Goal: Task Accomplishment & Management: Manage account settings

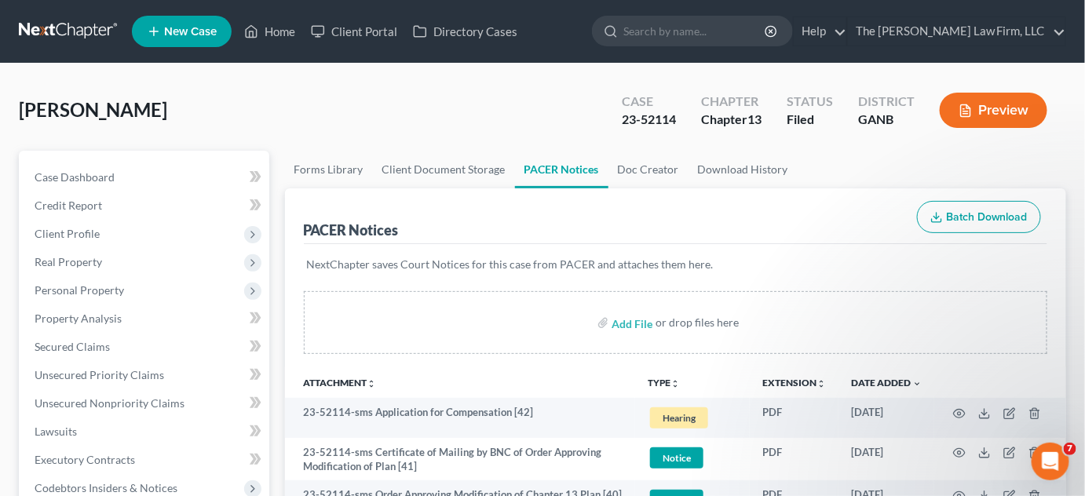
click at [728, 28] on input "search" at bounding box center [695, 30] width 144 height 29
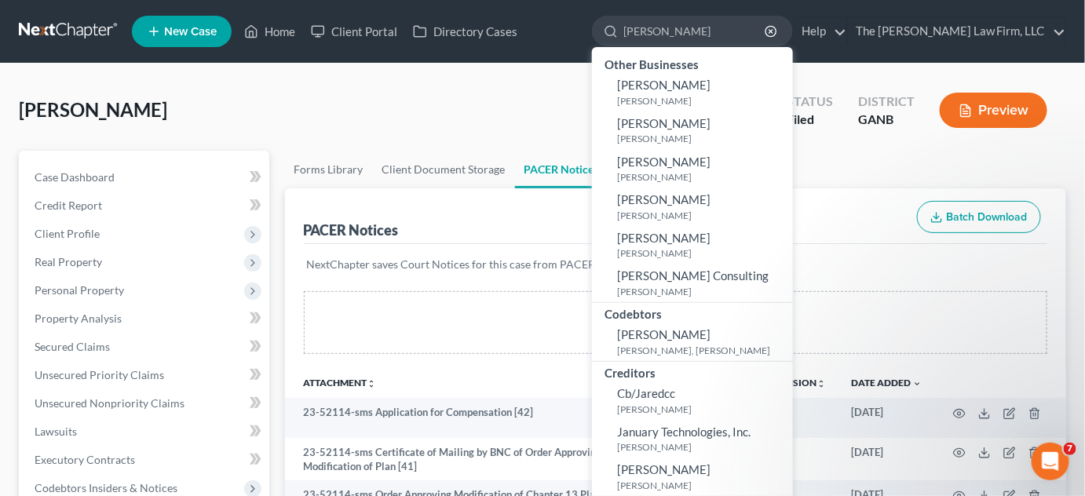
type input "jamie"
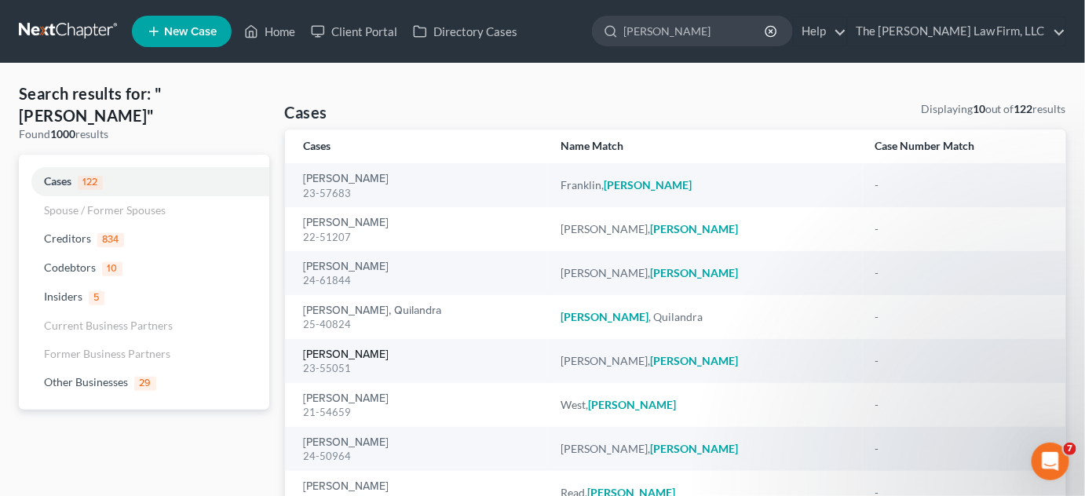
click at [339, 359] on link "[PERSON_NAME]" at bounding box center [347, 354] width 86 height 11
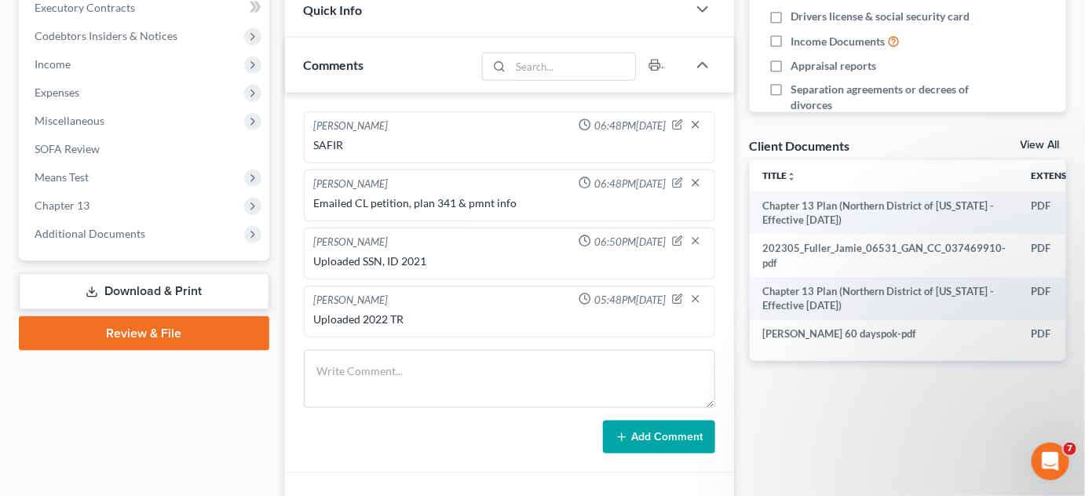
scroll to position [475, 0]
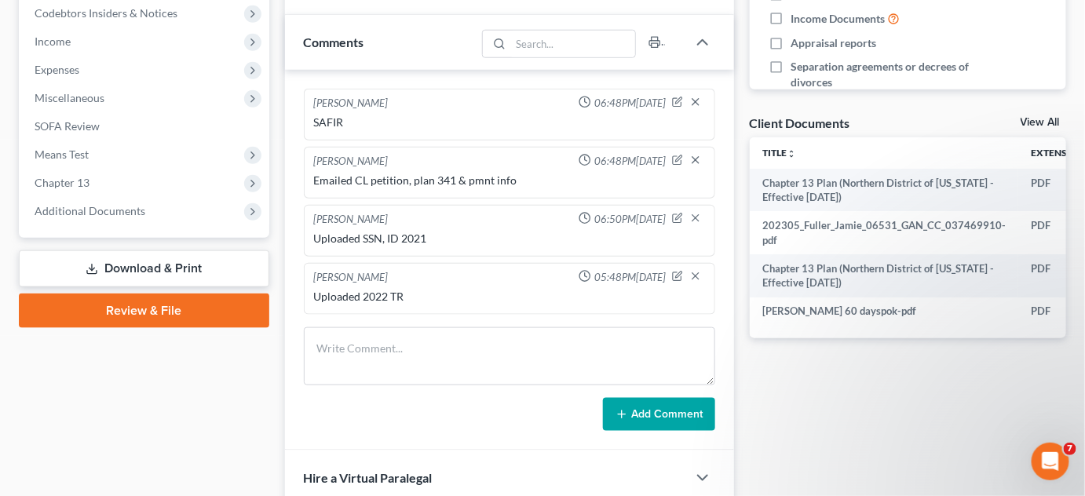
click at [79, 206] on span "Additional Documents" at bounding box center [90, 210] width 111 height 13
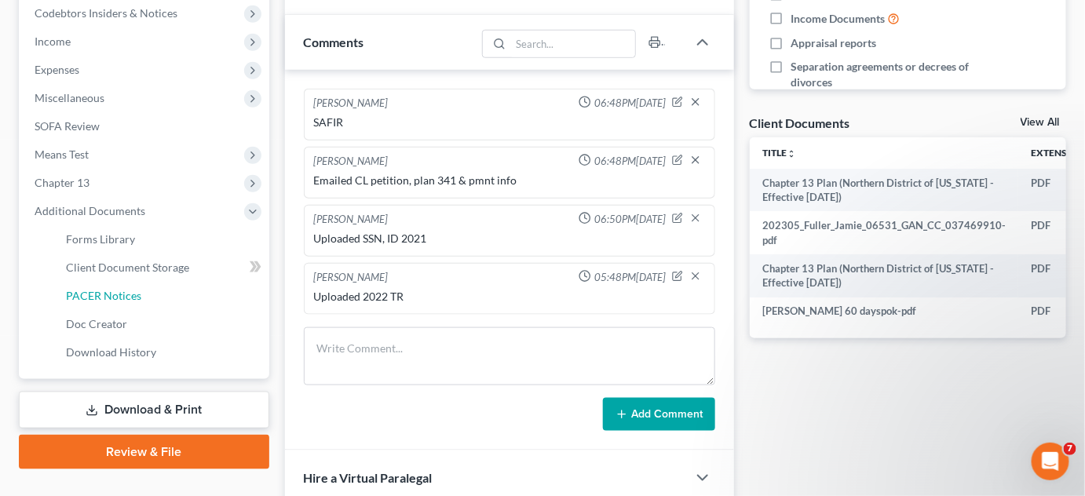
click at [82, 301] on link "PACER Notices" at bounding box center [161, 296] width 216 height 28
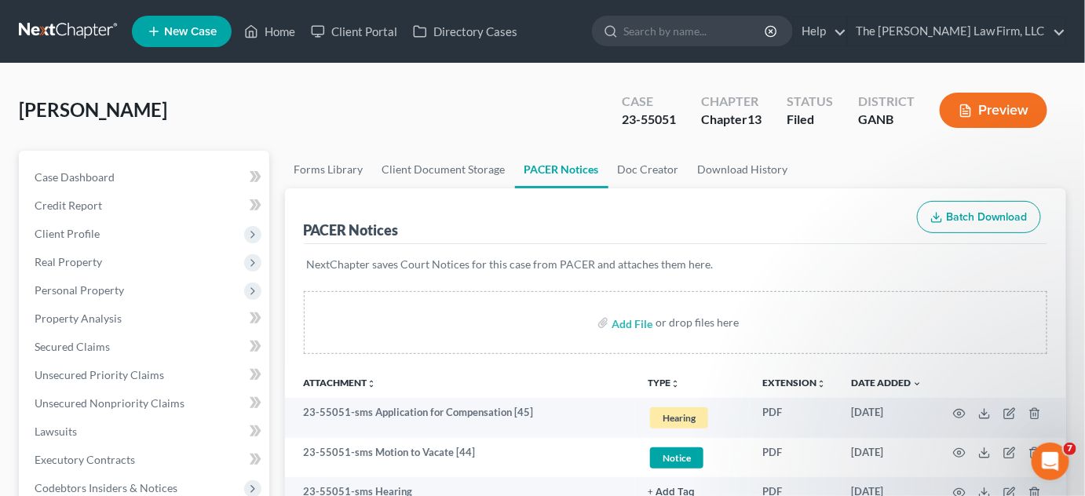
click at [688, 30] on input "search" at bounding box center [695, 30] width 144 height 29
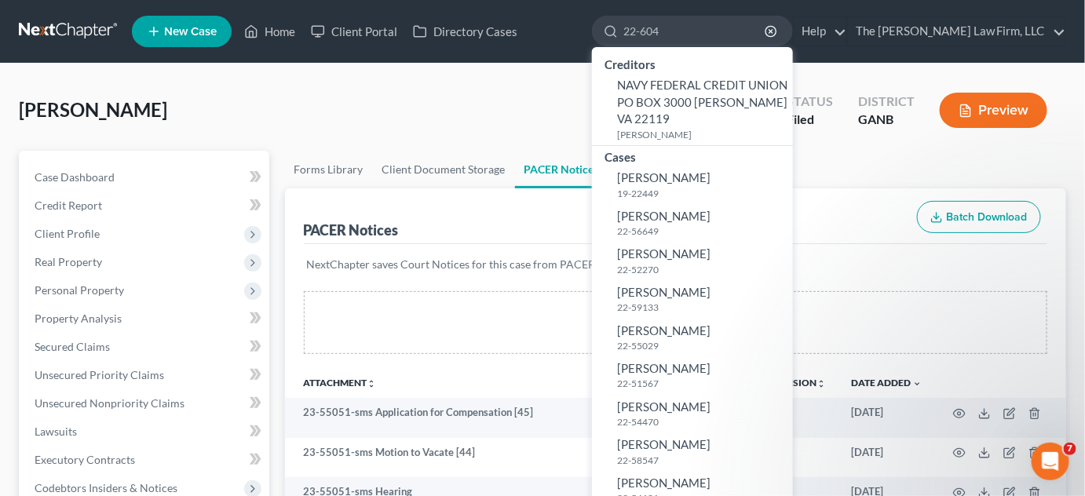
type input "22-6047"
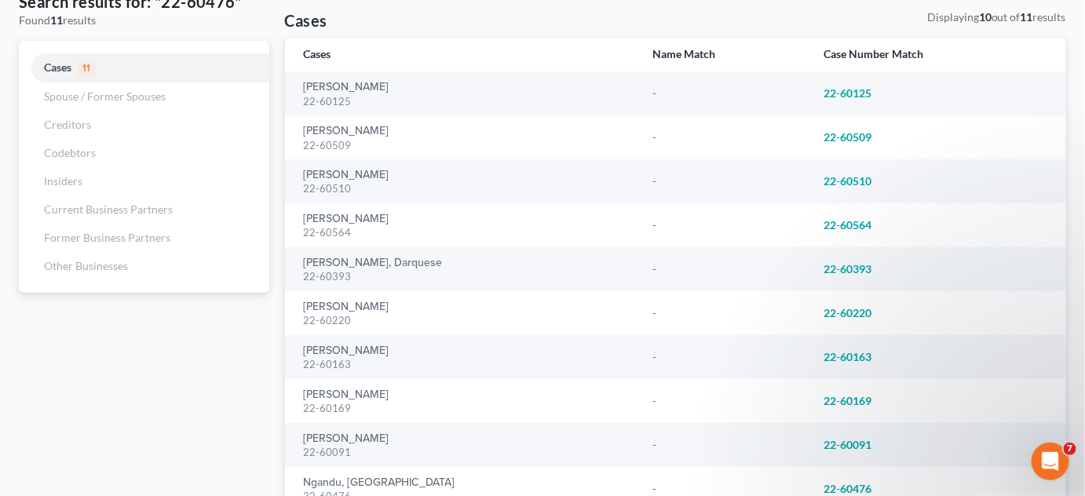
scroll to position [220, 0]
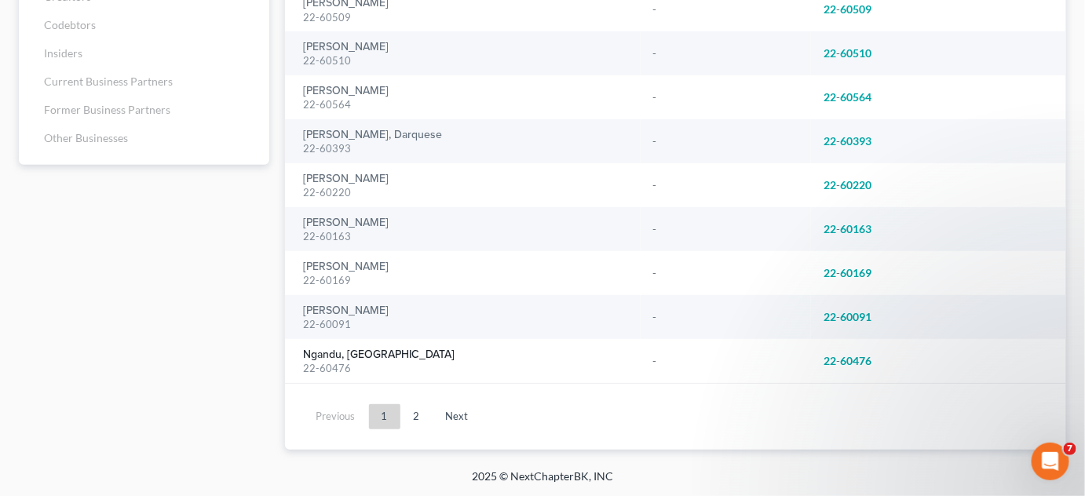
click at [332, 352] on link "Ngandu, [GEOGRAPHIC_DATA]" at bounding box center [380, 354] width 152 height 11
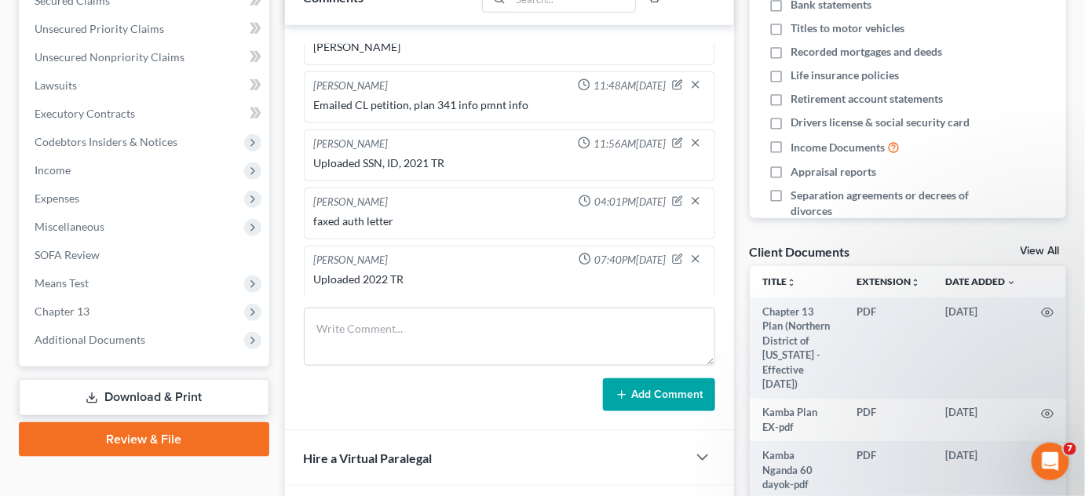
scroll to position [356, 0]
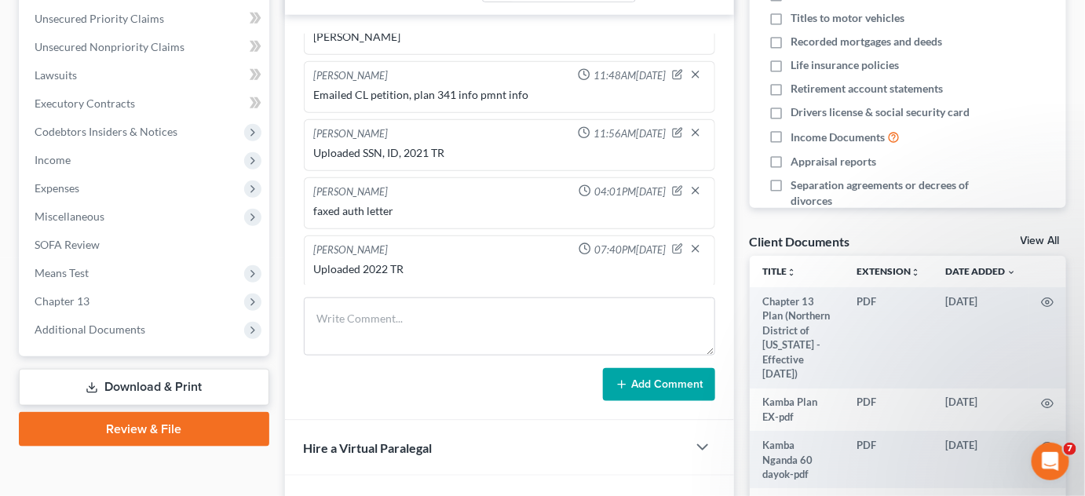
click at [169, 327] on span "Additional Documents" at bounding box center [145, 330] width 247 height 28
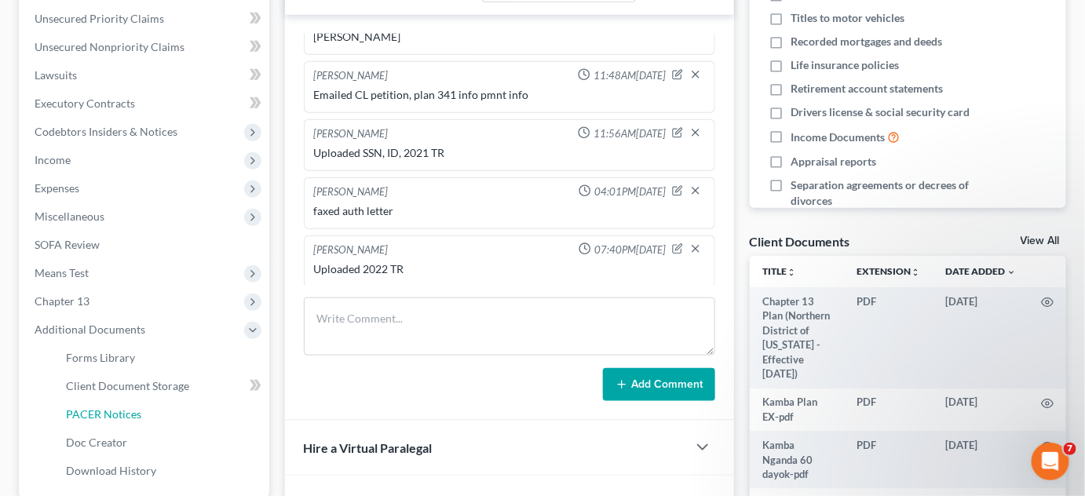
click at [121, 409] on span "PACER Notices" at bounding box center [103, 413] width 75 height 13
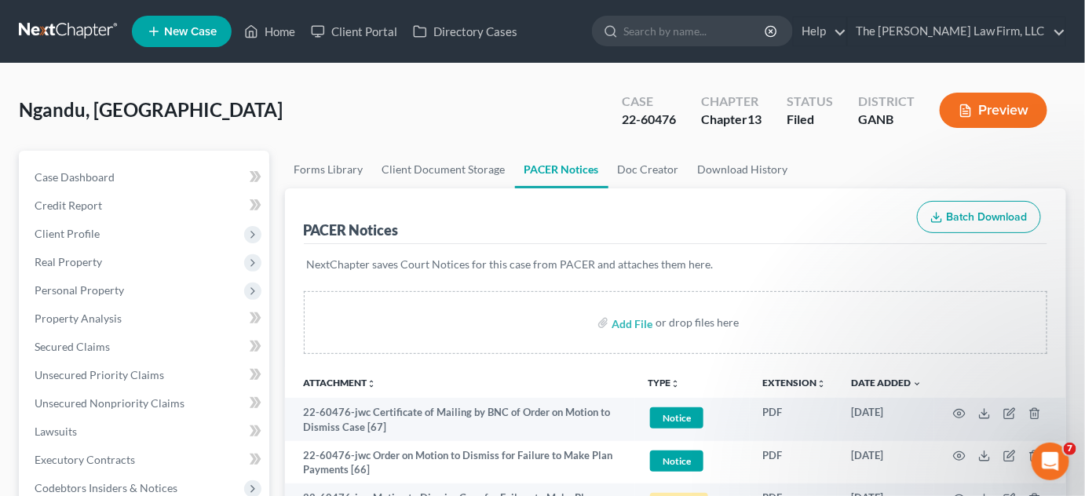
click at [670, 22] on input "search" at bounding box center [695, 30] width 144 height 29
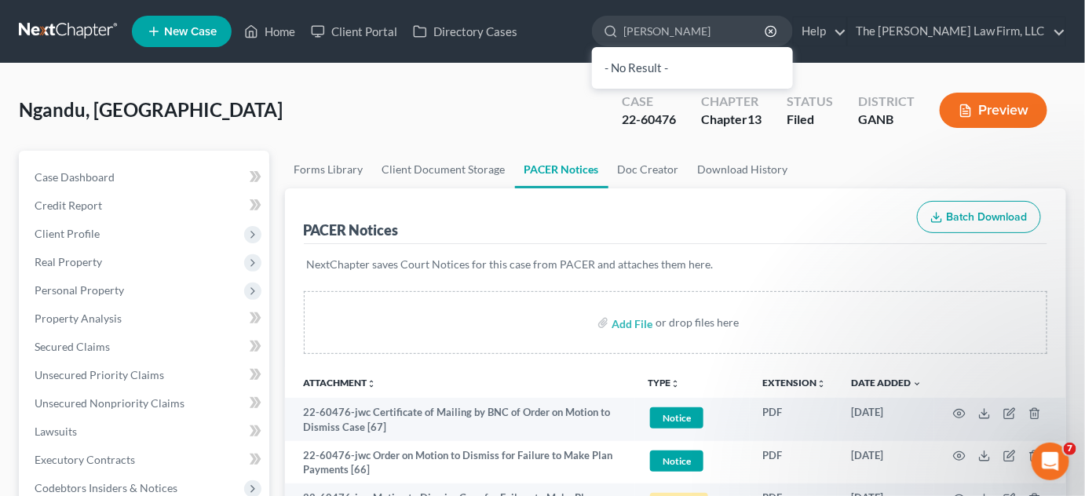
type input "williams jaz"
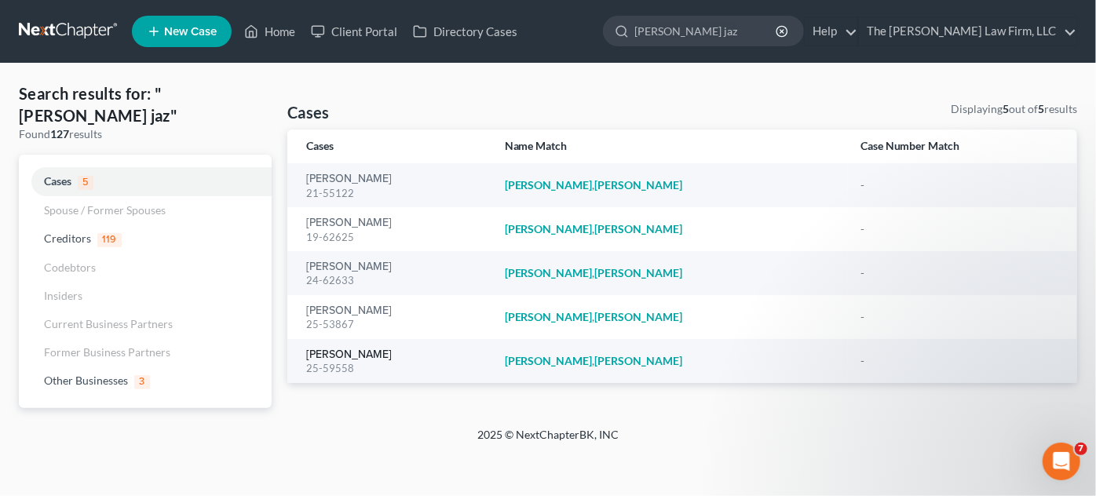
click at [341, 355] on link "[PERSON_NAME]" at bounding box center [349, 354] width 86 height 11
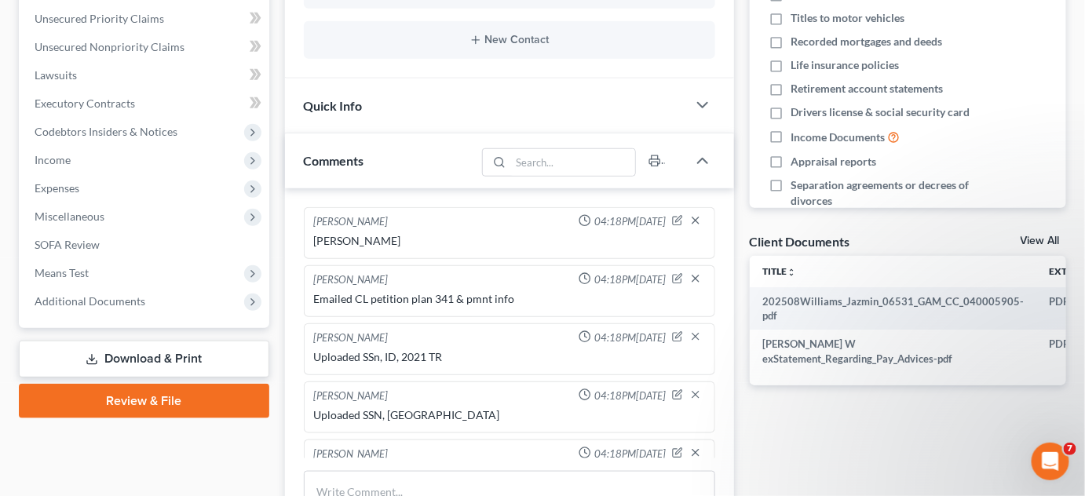
scroll to position [203, 0]
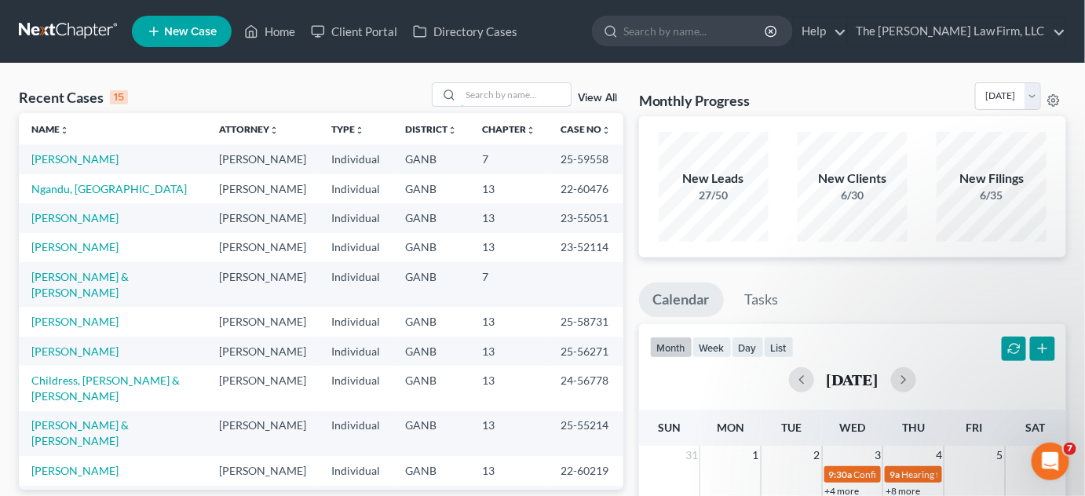
click at [499, 93] on input "search" at bounding box center [516, 94] width 110 height 23
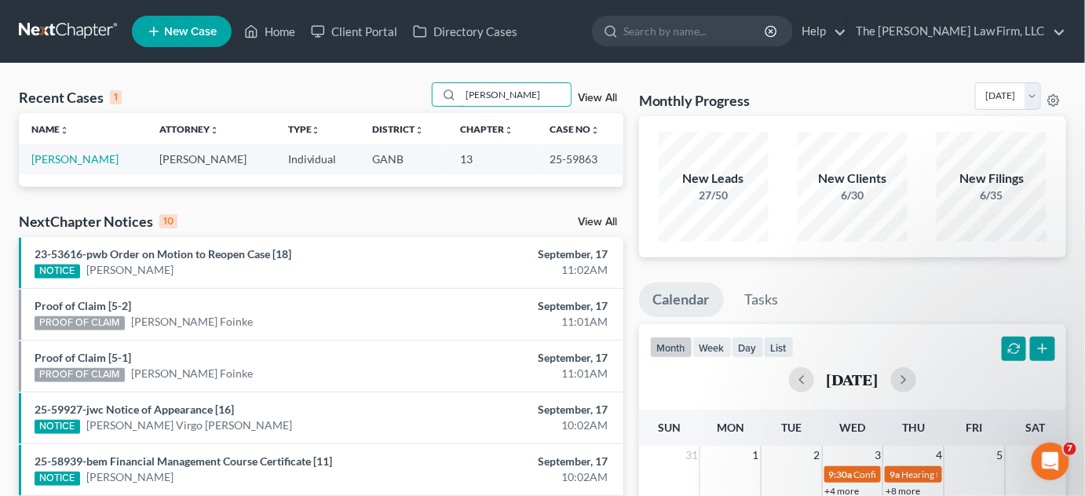
type input "rusty"
click at [119, 160] on link "[PERSON_NAME]" at bounding box center [74, 158] width 87 height 13
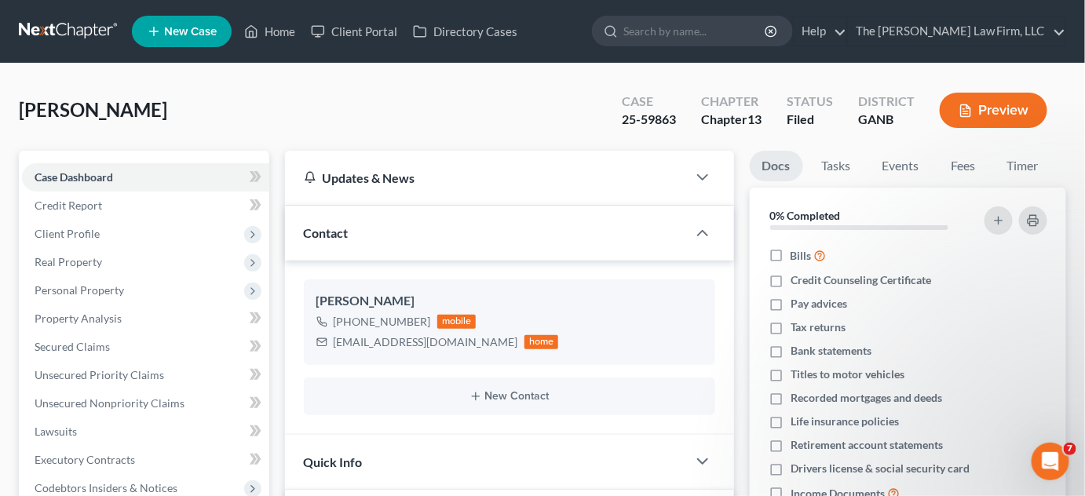
scroll to position [356, 0]
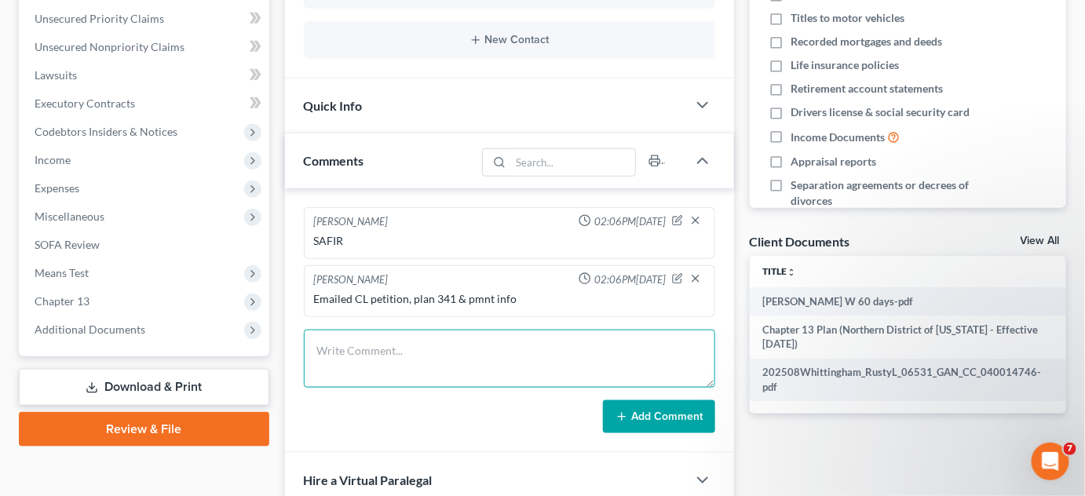
drag, startPoint x: 384, startPoint y: 336, endPoint x: 391, endPoint y: 317, distance: 20.1
click at [386, 334] on textarea at bounding box center [509, 359] width 411 height 58
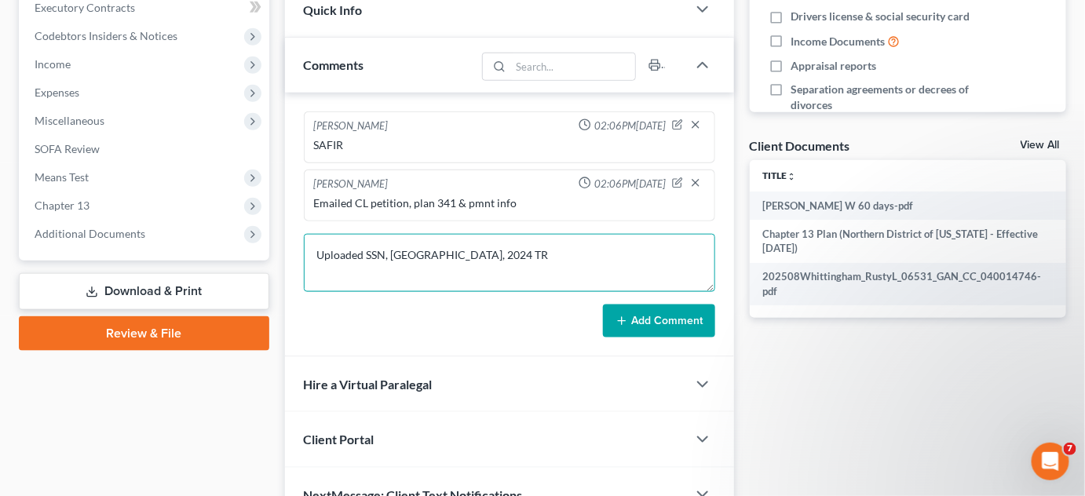
scroll to position [535, 0]
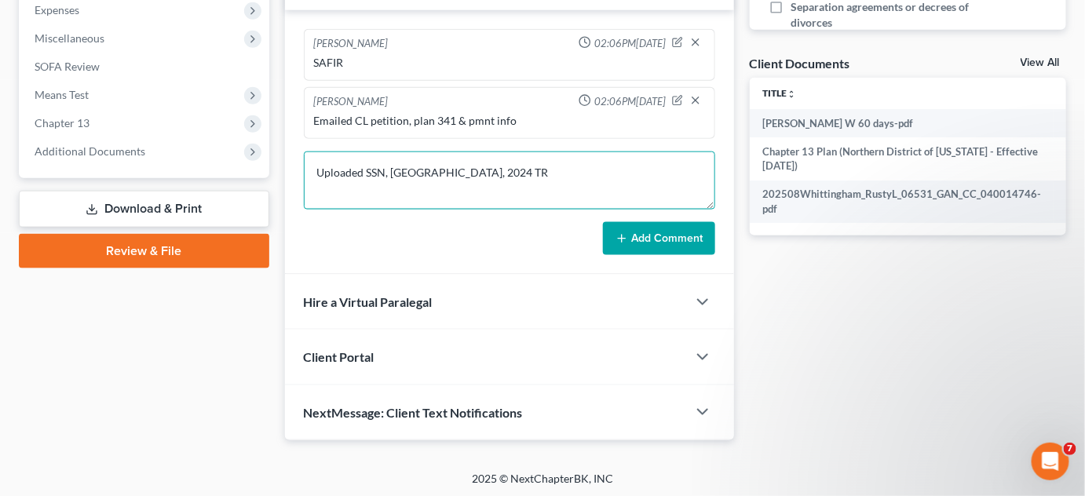
type textarea "Uploaded SSN, ID, 2024 TR"
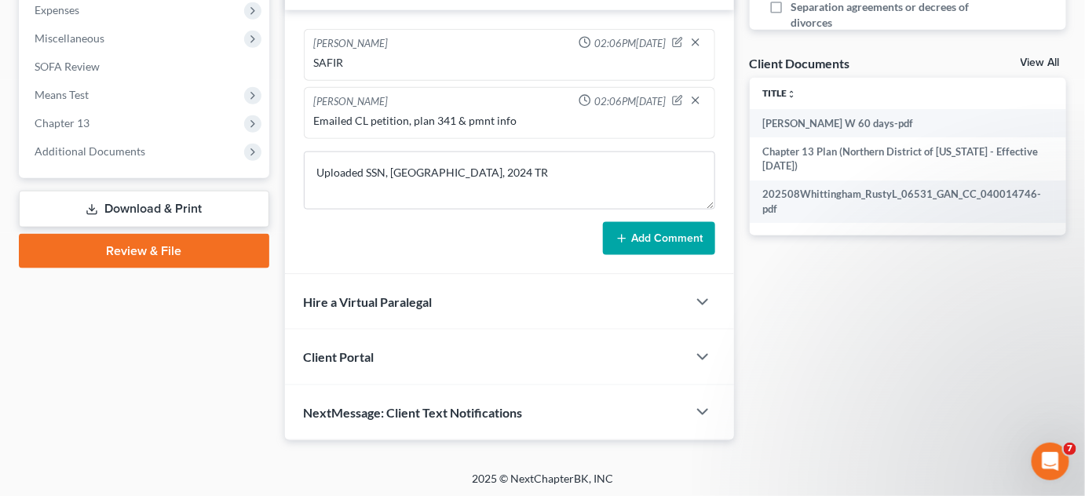
click at [681, 232] on button "Add Comment" at bounding box center [659, 238] width 112 height 33
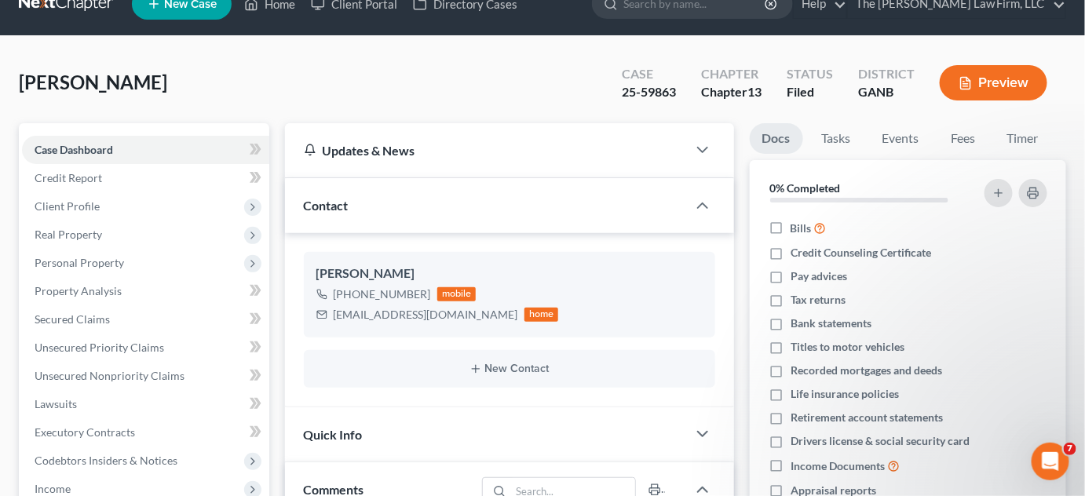
scroll to position [0, 0]
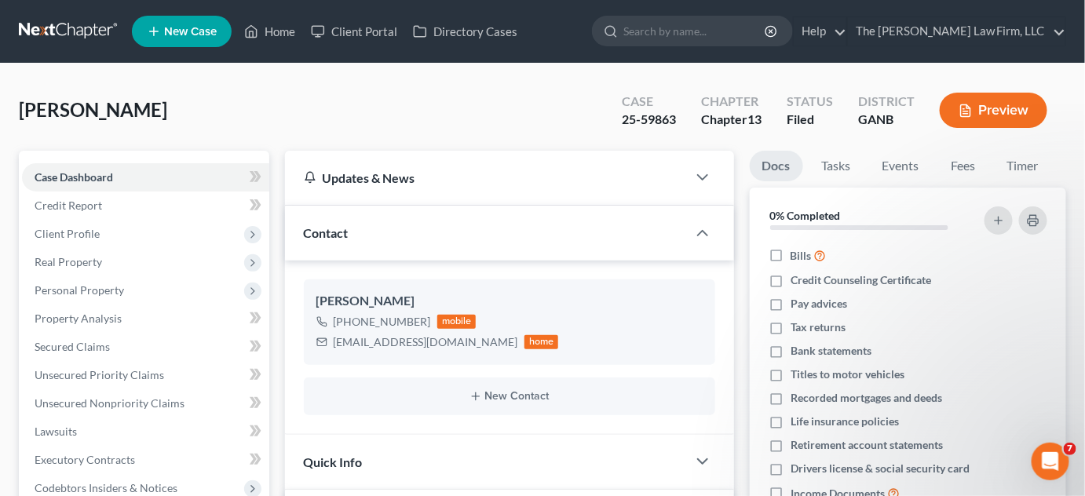
click at [699, 38] on input "search" at bounding box center [695, 30] width 144 height 29
type input "jazmin"
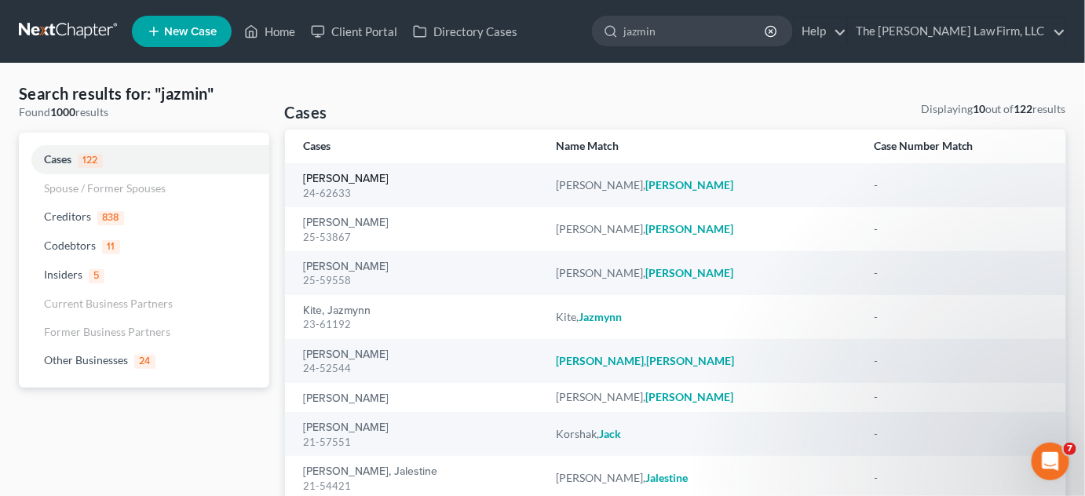
click at [354, 178] on link "[PERSON_NAME]" at bounding box center [347, 179] width 86 height 11
click at [322, 225] on link "[PERSON_NAME]" at bounding box center [347, 222] width 86 height 11
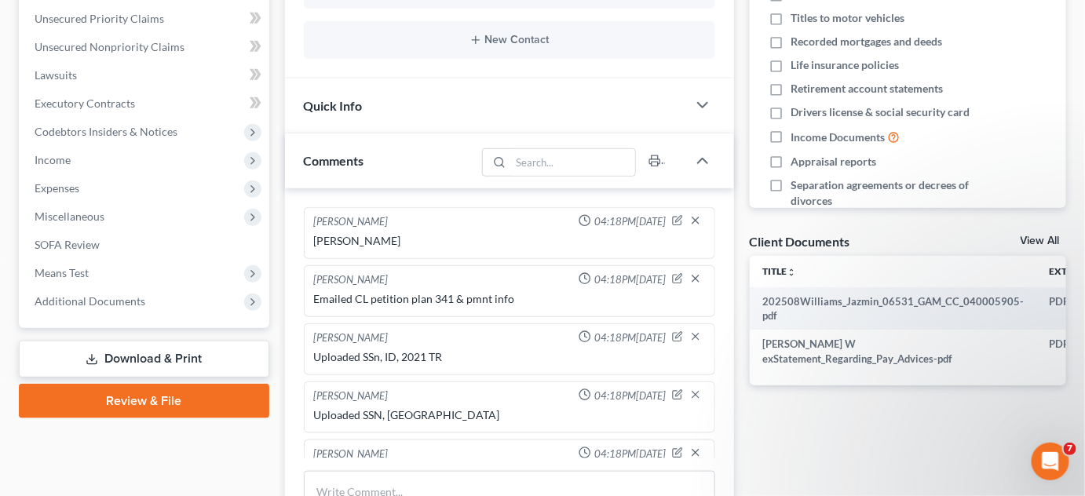
scroll to position [203, 0]
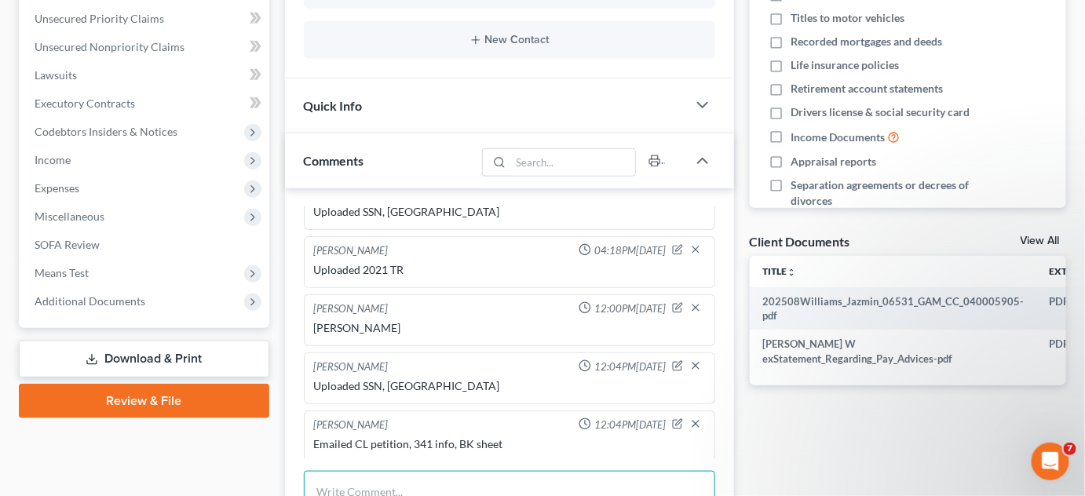
click at [369, 484] on textarea at bounding box center [509, 500] width 411 height 58
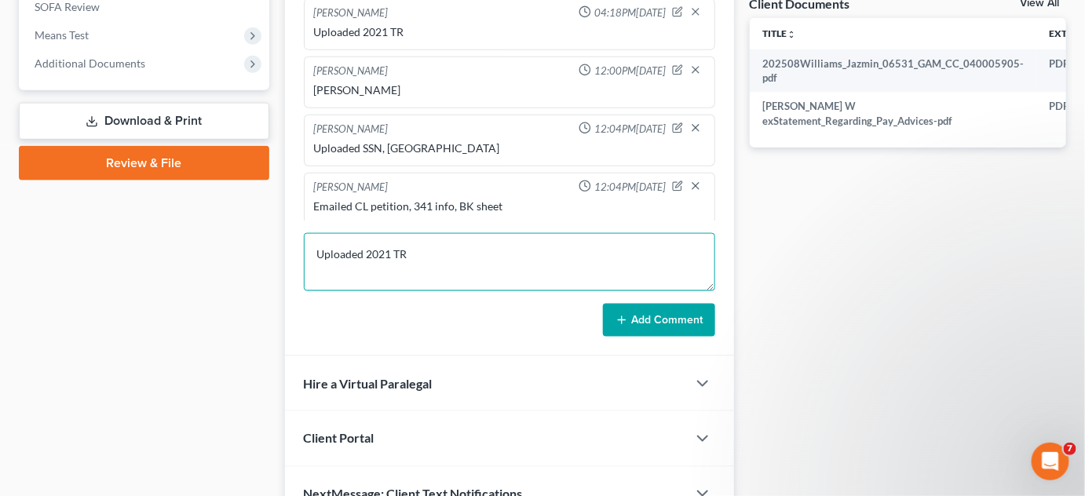
type textarea "Uploaded 2021 TR"
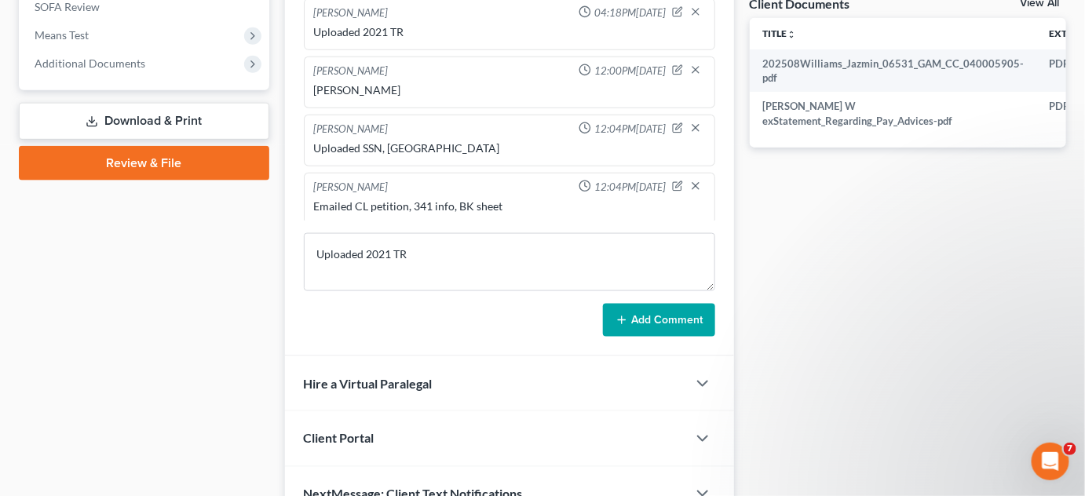
click at [642, 318] on button "Add Comment" at bounding box center [659, 320] width 112 height 33
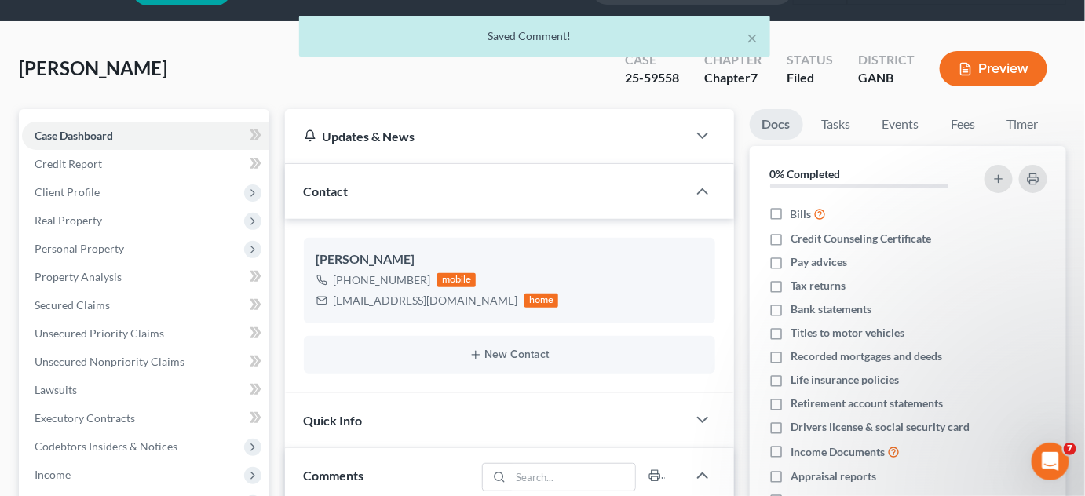
scroll to position [0, 0]
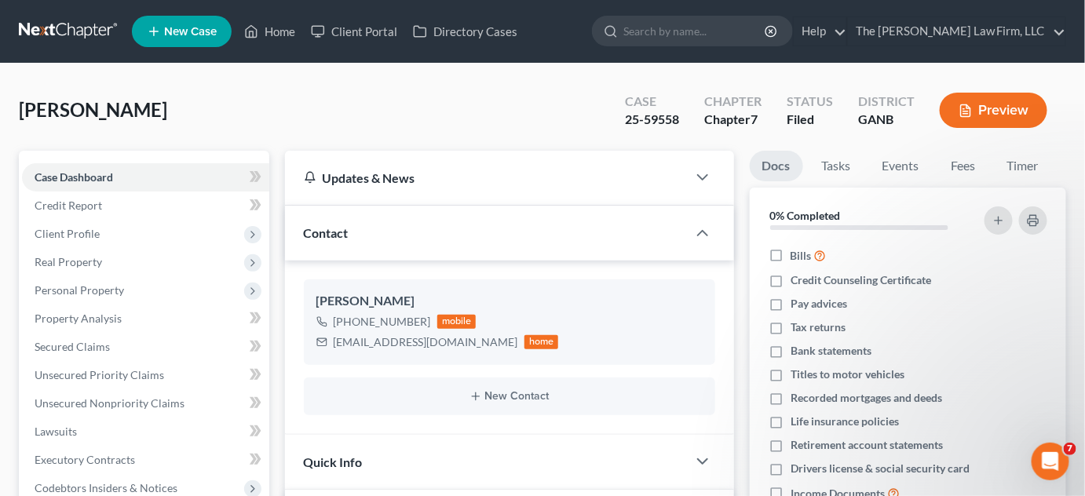
click at [63, 32] on link at bounding box center [69, 31] width 100 height 28
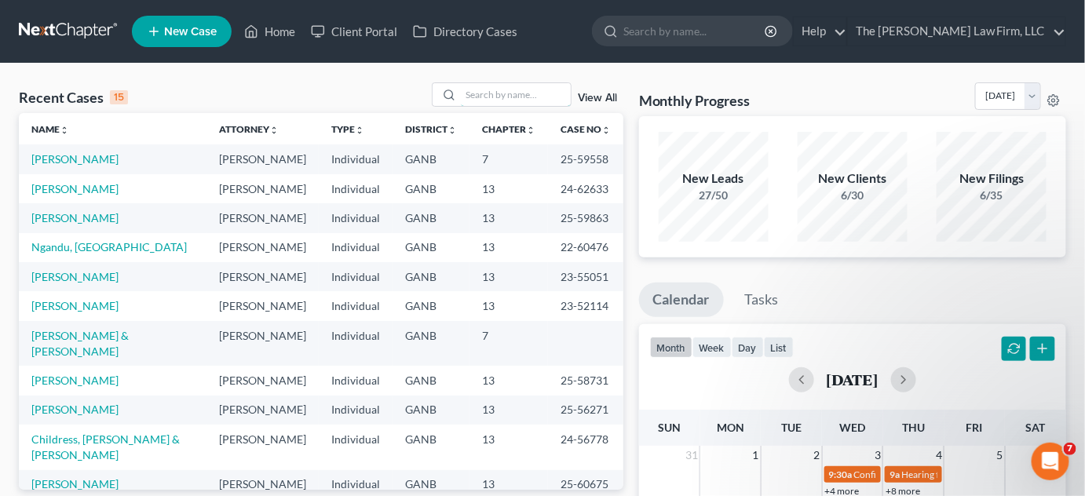
click at [497, 100] on input "search" at bounding box center [516, 94] width 110 height 23
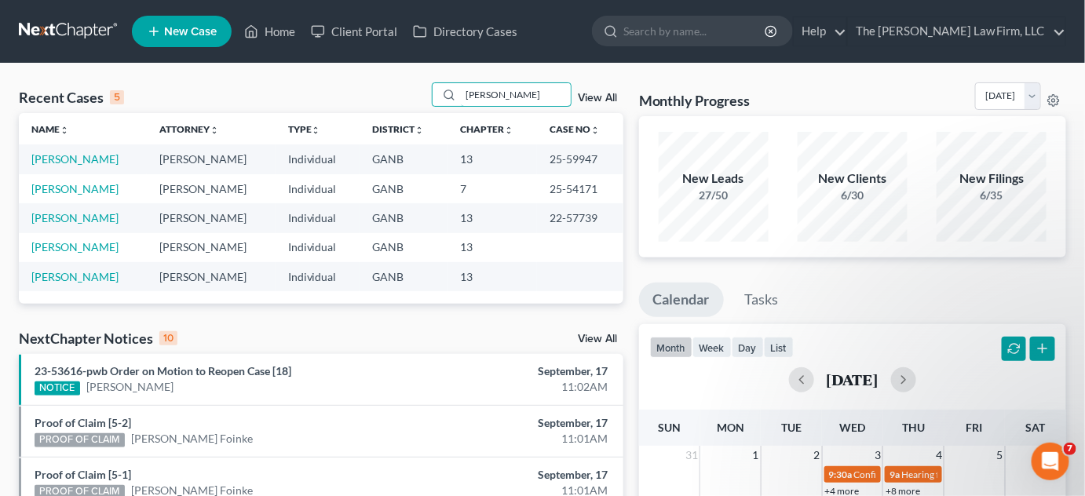
type input "[PERSON_NAME]"
click at [70, 157] on link "[PERSON_NAME]" at bounding box center [74, 158] width 87 height 13
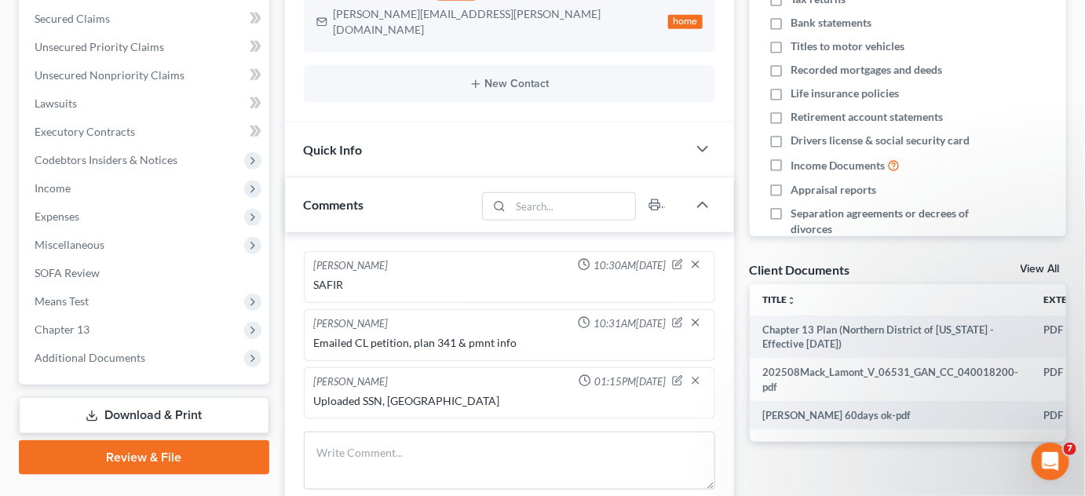
scroll to position [356, 0]
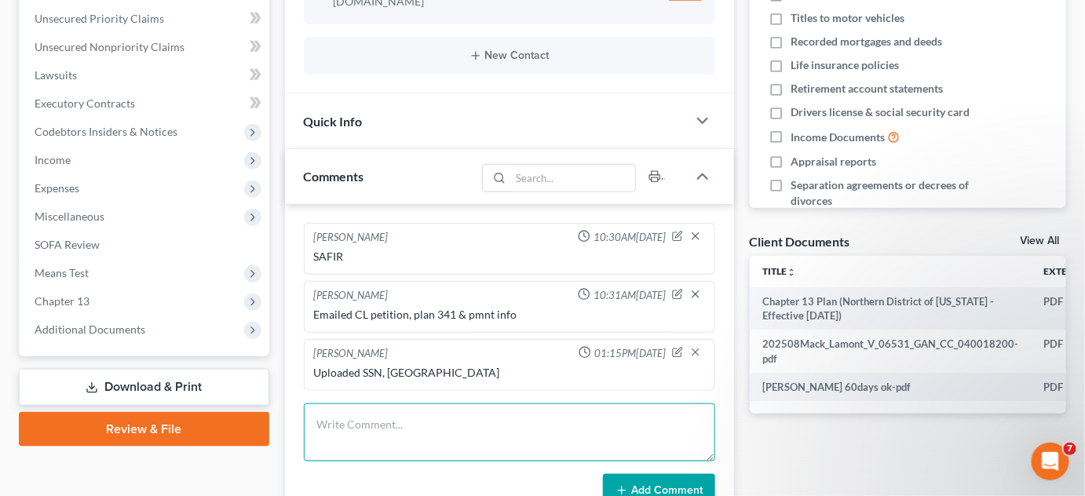
click at [327, 414] on textarea at bounding box center [509, 433] width 411 height 58
type textarea "Uploaded 2024 TR"
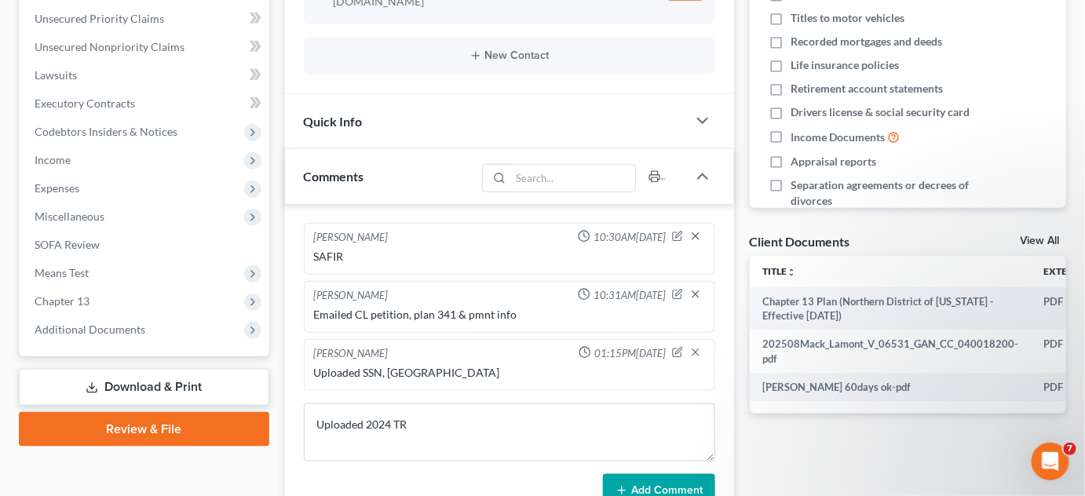
click at [651, 474] on button "Add Comment" at bounding box center [659, 490] width 112 height 33
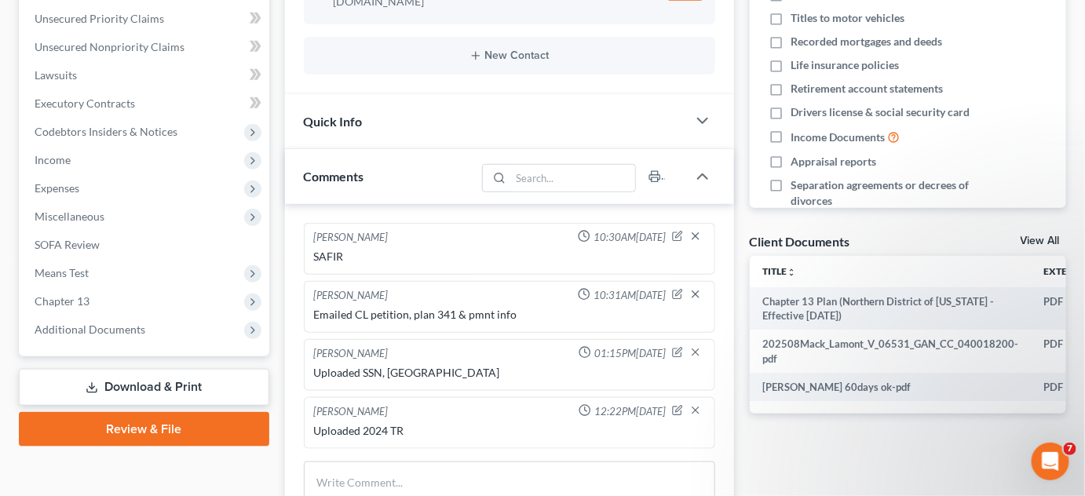
scroll to position [0, 0]
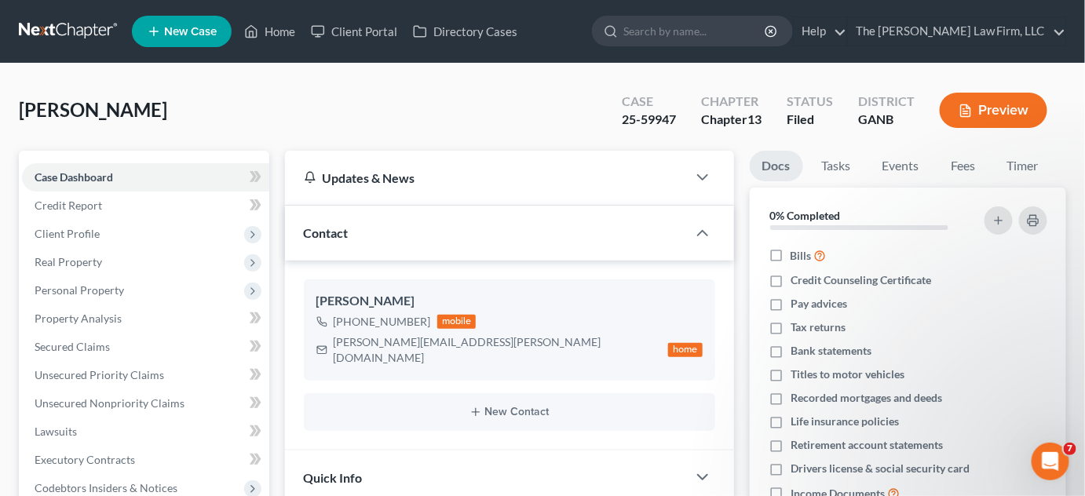
click at [713, 18] on input "search" at bounding box center [695, 30] width 144 height 29
click at [711, 31] on input "search" at bounding box center [695, 30] width 144 height 29
type input "rosanny"
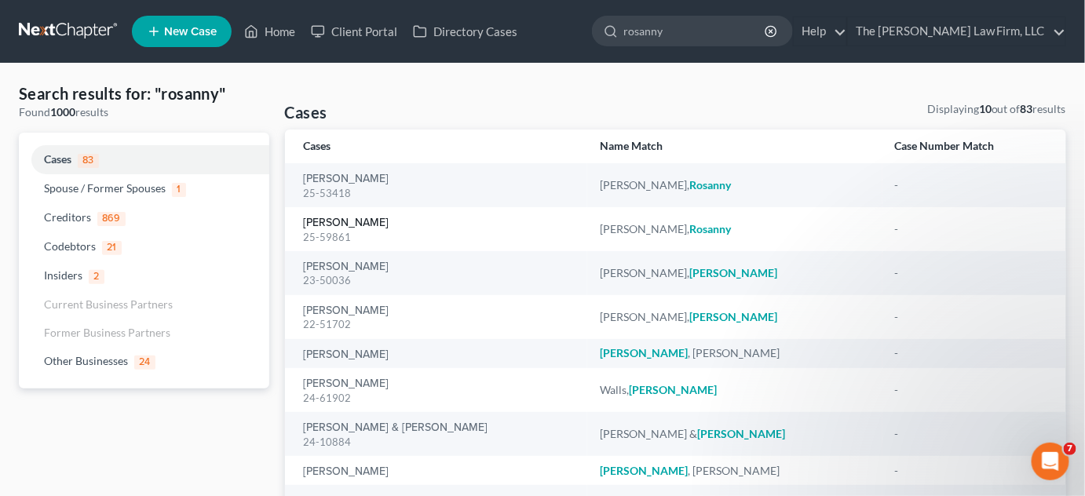
click at [382, 224] on link "[PERSON_NAME]" at bounding box center [347, 222] width 86 height 11
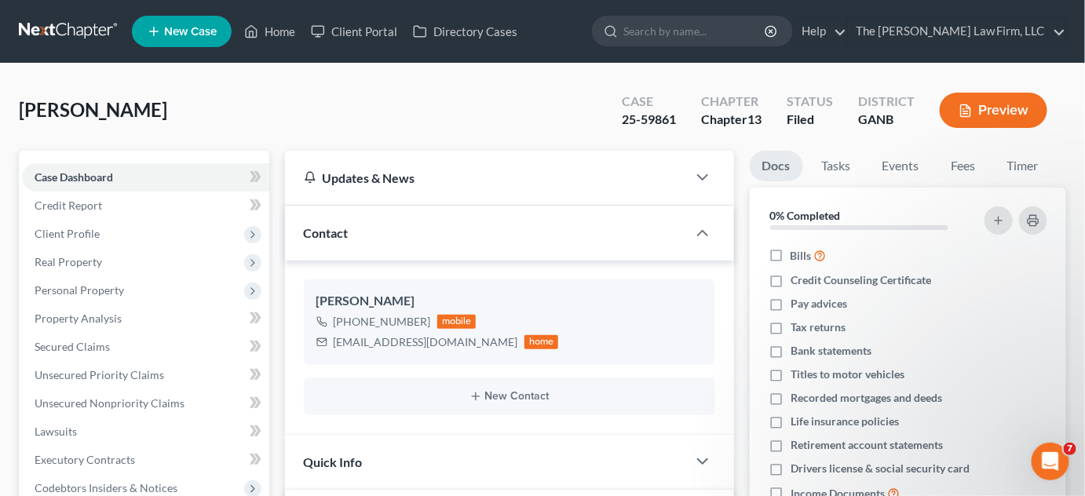
click at [92, 31] on link at bounding box center [69, 31] width 100 height 28
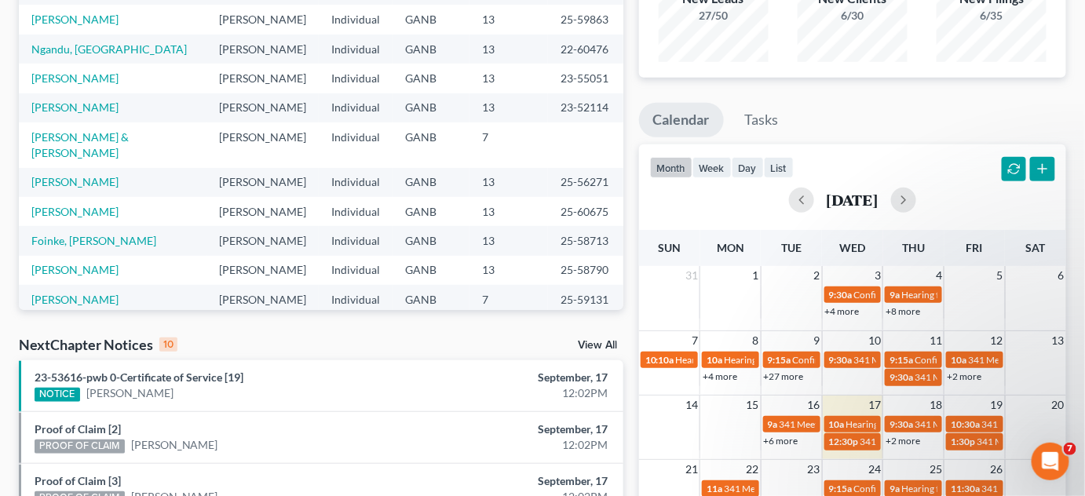
scroll to position [356, 0]
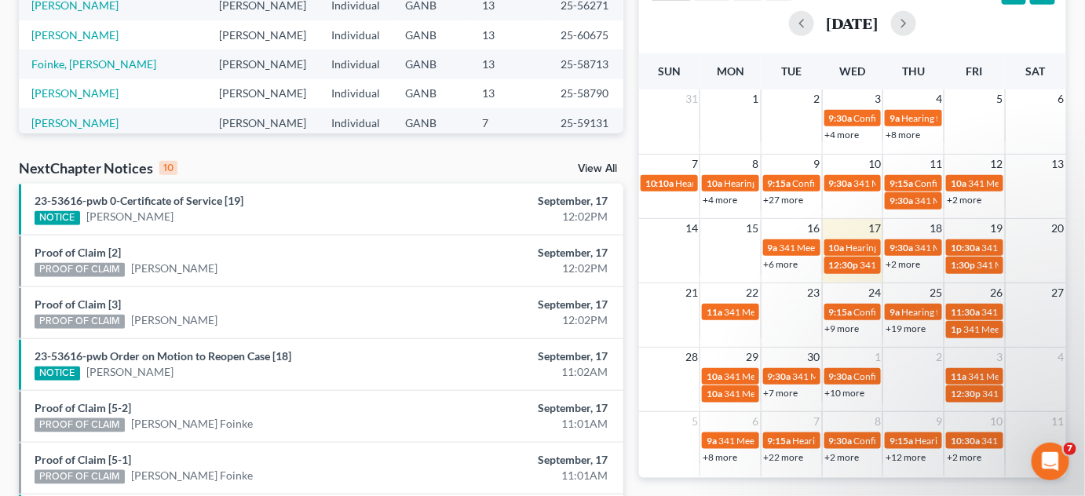
click at [844, 324] on link "+9 more" at bounding box center [842, 329] width 35 height 12
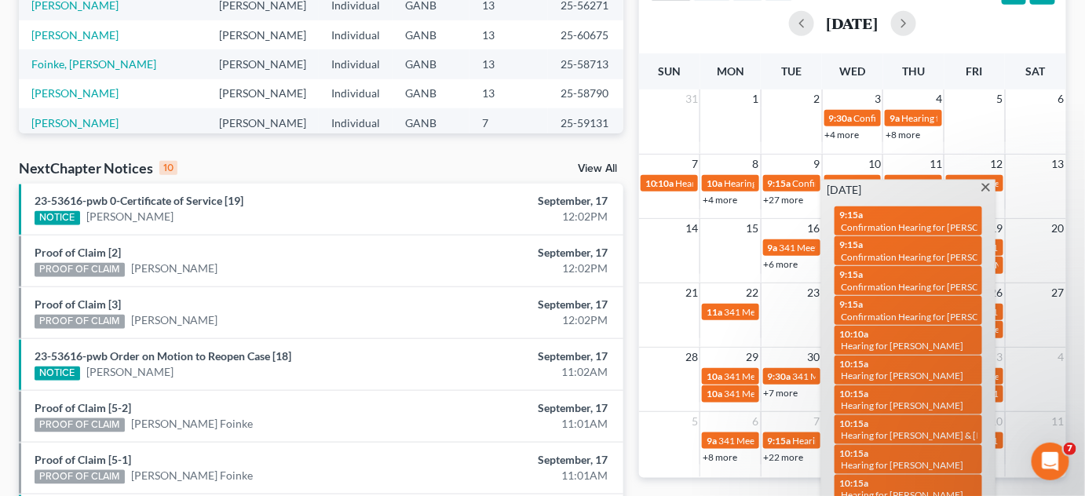
click at [889, 217] on div "9:15a Confirmation Hearing for Anthony Weaver" at bounding box center [908, 221] width 138 height 24
select select "Days"
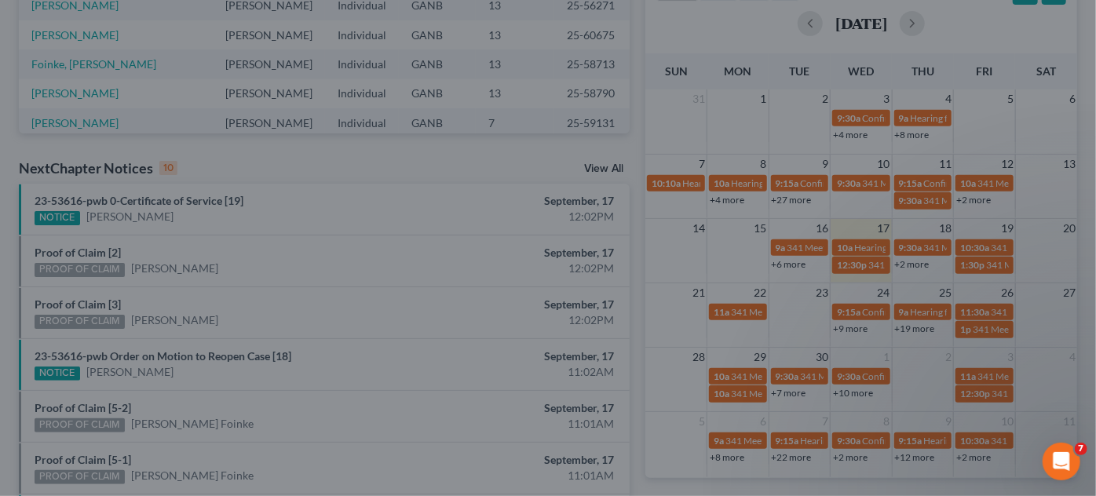
click at [926, 263] on div "Edit Event × Event Title * Confirmation Hearing for Anthony Weaver Date 9/24/20…" at bounding box center [548, 248] width 1096 height 496
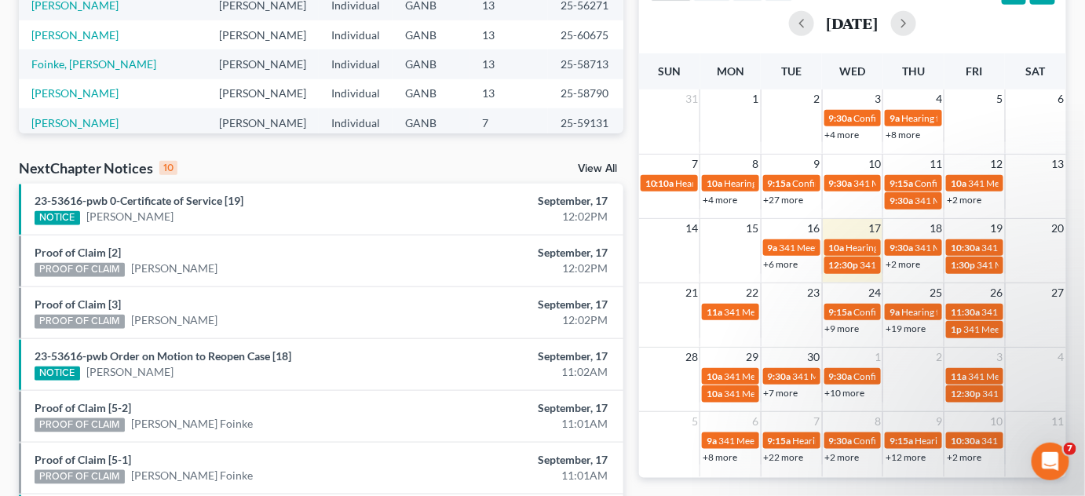
click at [846, 331] on link "+9 more" at bounding box center [842, 329] width 35 height 12
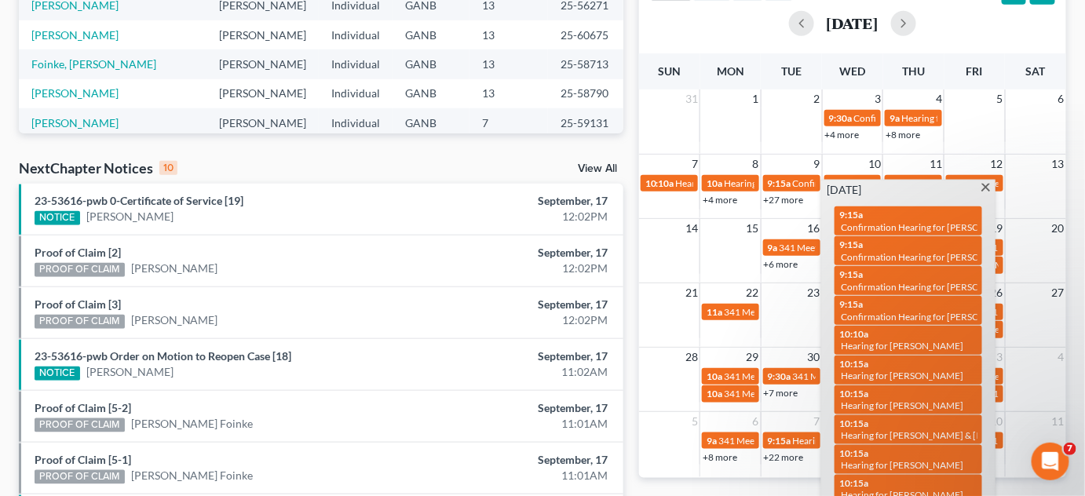
click at [991, 185] on span at bounding box center [986, 189] width 12 height 10
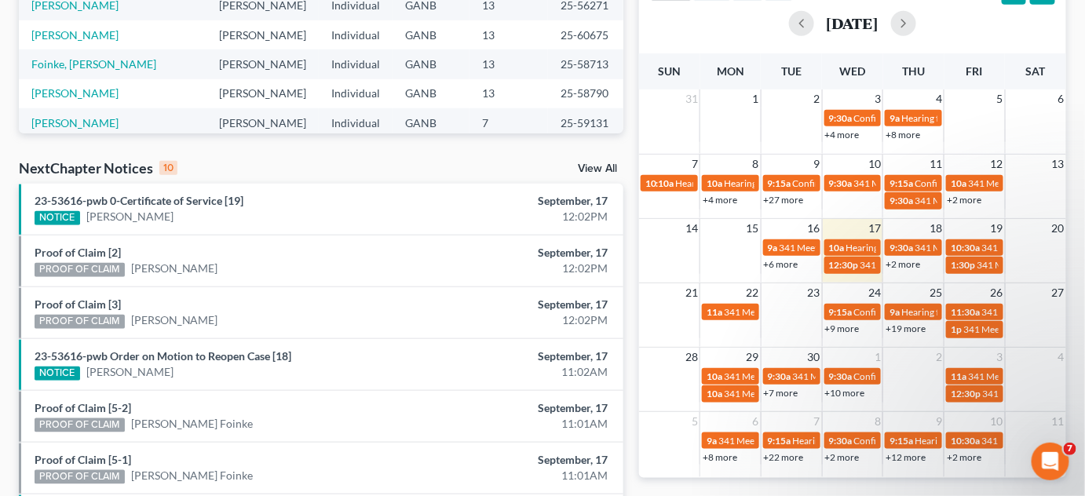
click at [922, 328] on link "+19 more" at bounding box center [906, 329] width 40 height 12
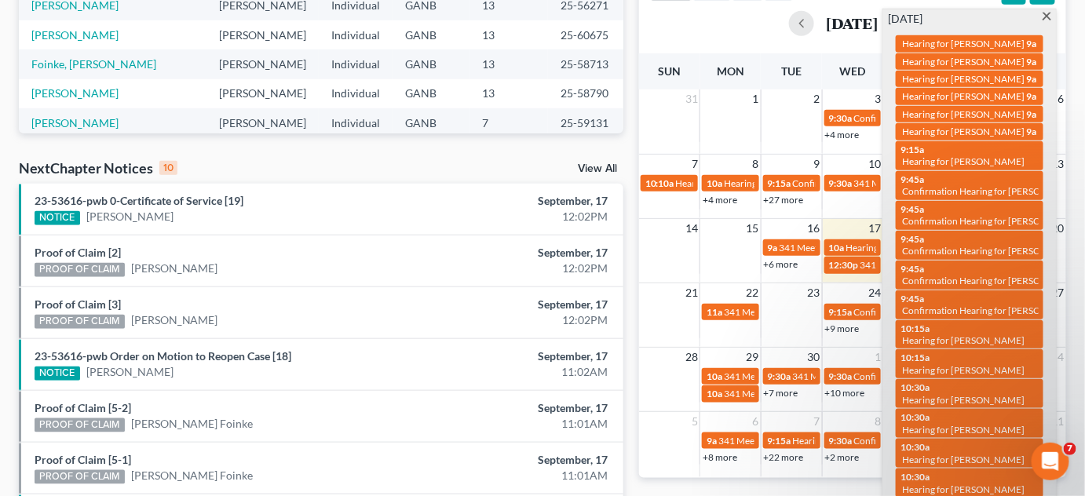
click at [963, 196] on span "Confirmation Hearing for [PERSON_NAME]" at bounding box center [992, 191] width 180 height 12
select select "Days"
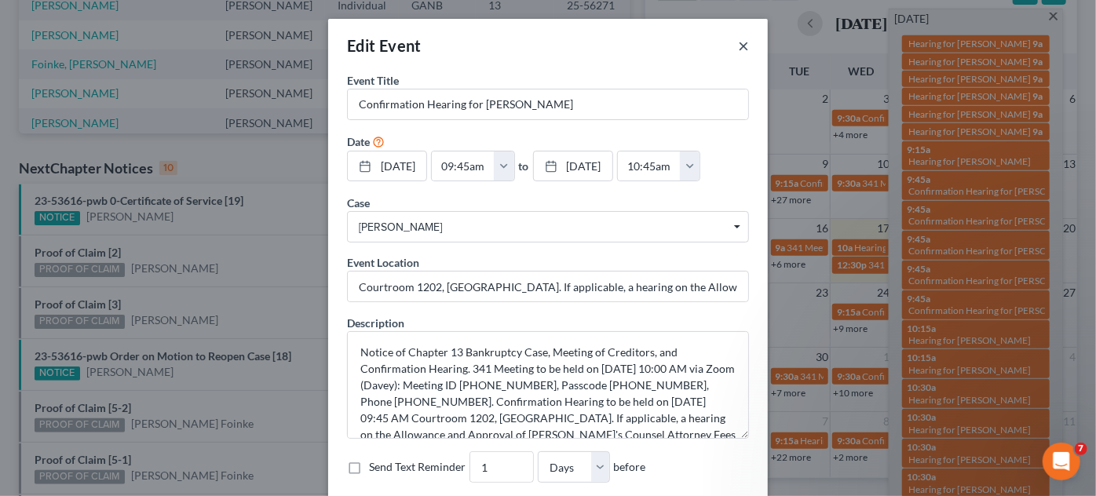
click at [740, 48] on button "×" at bounding box center [743, 45] width 11 height 19
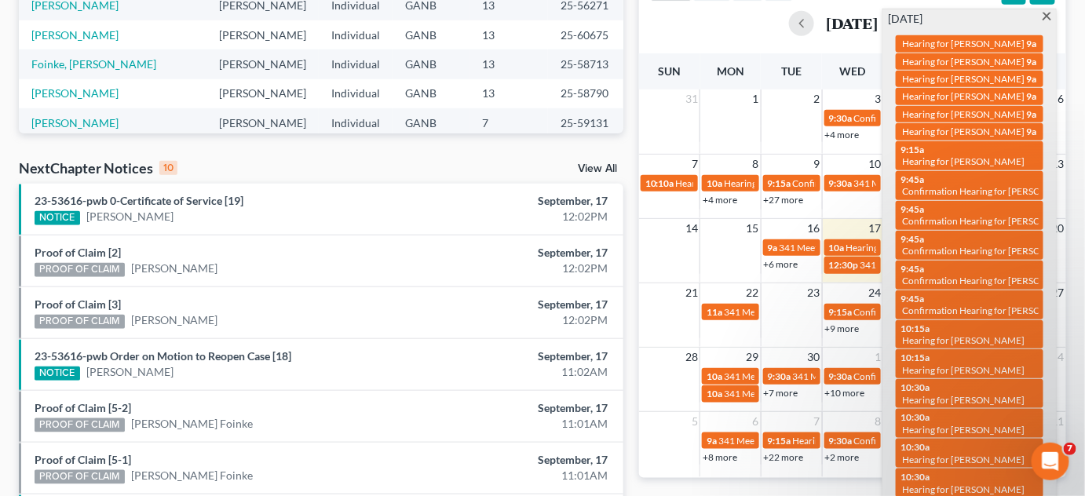
click at [1012, 257] on span "Confirmation Hearing for [PERSON_NAME]" at bounding box center [992, 251] width 180 height 12
select select "Days"
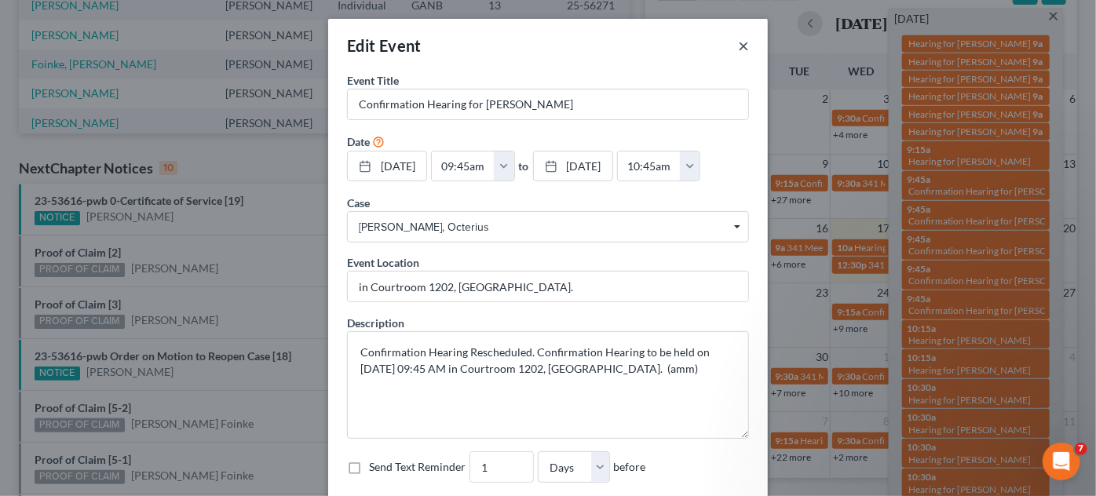
click at [743, 47] on button "×" at bounding box center [743, 45] width 11 height 19
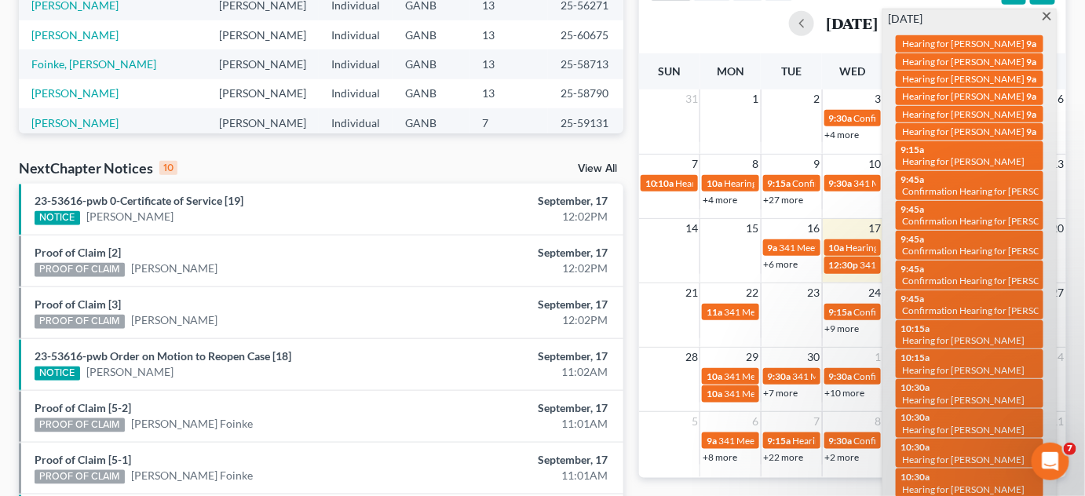
click at [1000, 287] on span "Confirmation Hearing for [PERSON_NAME]" at bounding box center [992, 281] width 180 height 12
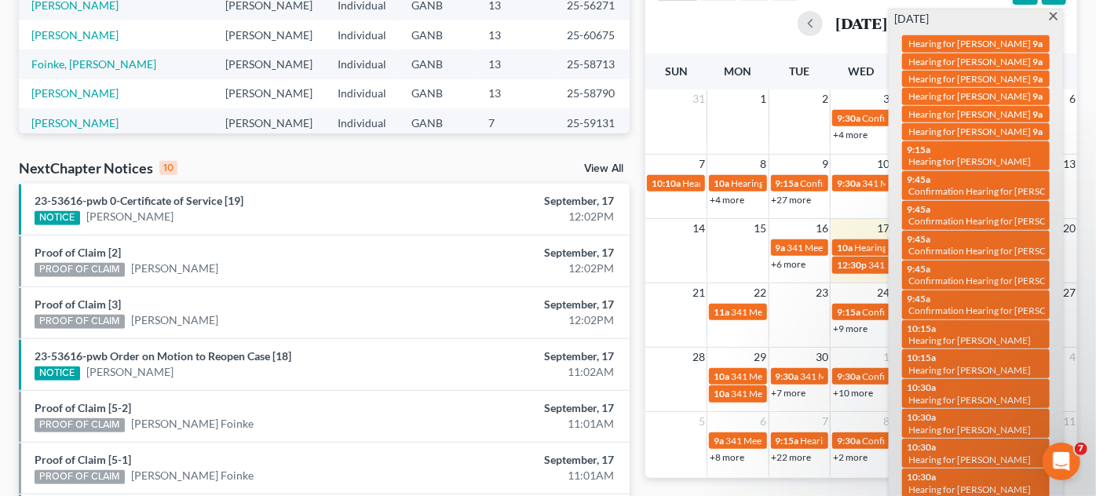
select select "Days"
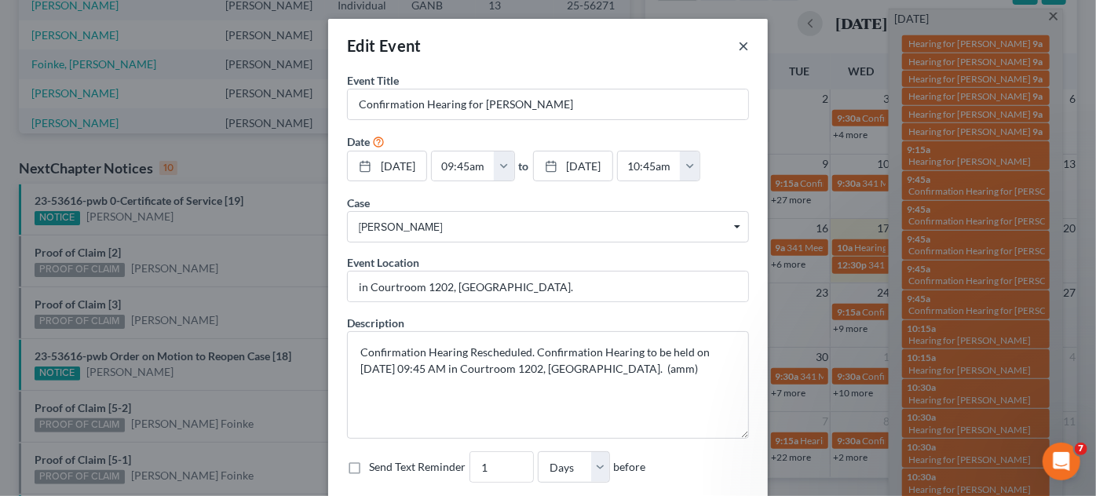
click at [738, 44] on button "×" at bounding box center [743, 45] width 11 height 19
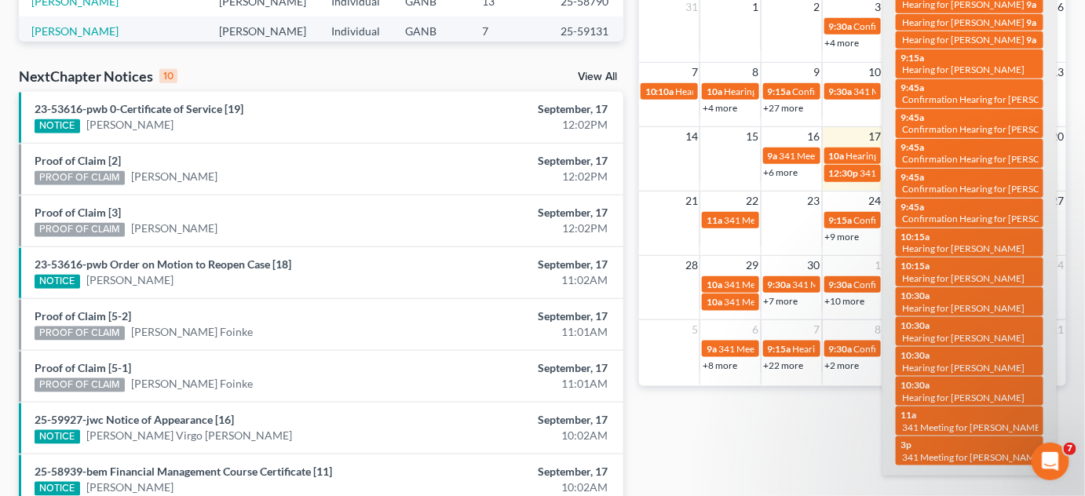
scroll to position [475, 0]
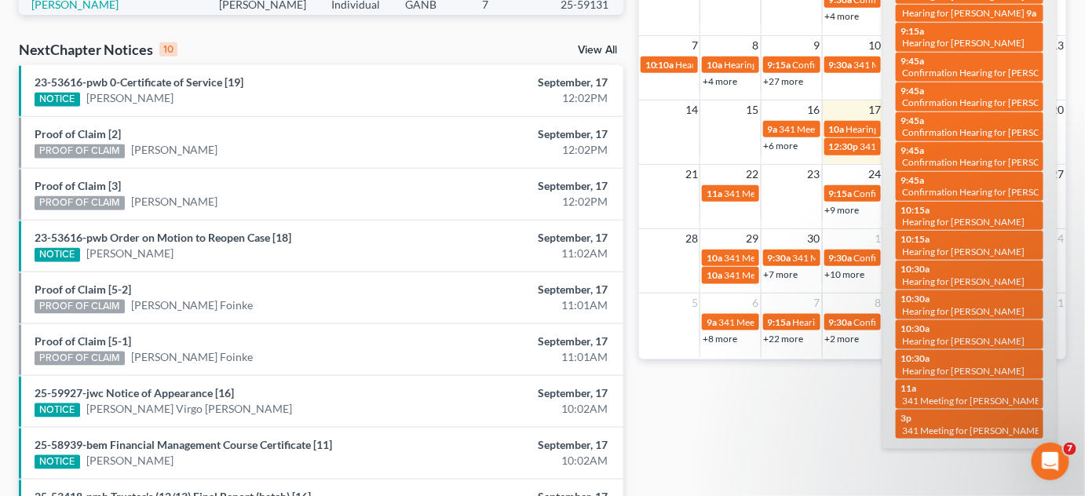
click at [942, 195] on div "9:45a Confirmation Hearing for Tracy Shelton" at bounding box center [970, 186] width 138 height 24
select select "Days"
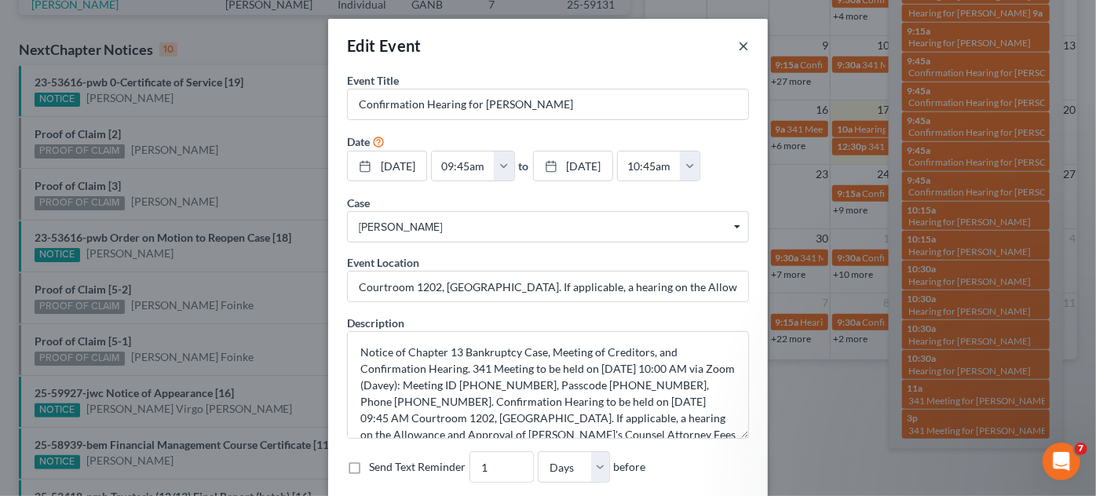
click at [738, 43] on button "×" at bounding box center [743, 45] width 11 height 19
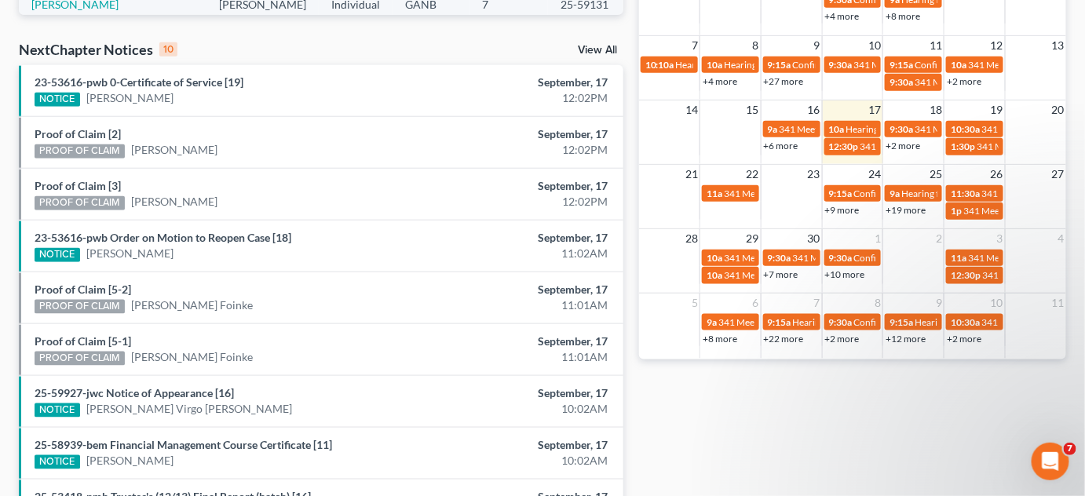
click at [759, 462] on div "Monthly Progress Bankruptcy Bankruptcy September 2025 August 2025 July 2025 Jun…" at bounding box center [852, 107] width 443 height 1000
